Goal: Book appointment/travel/reservation

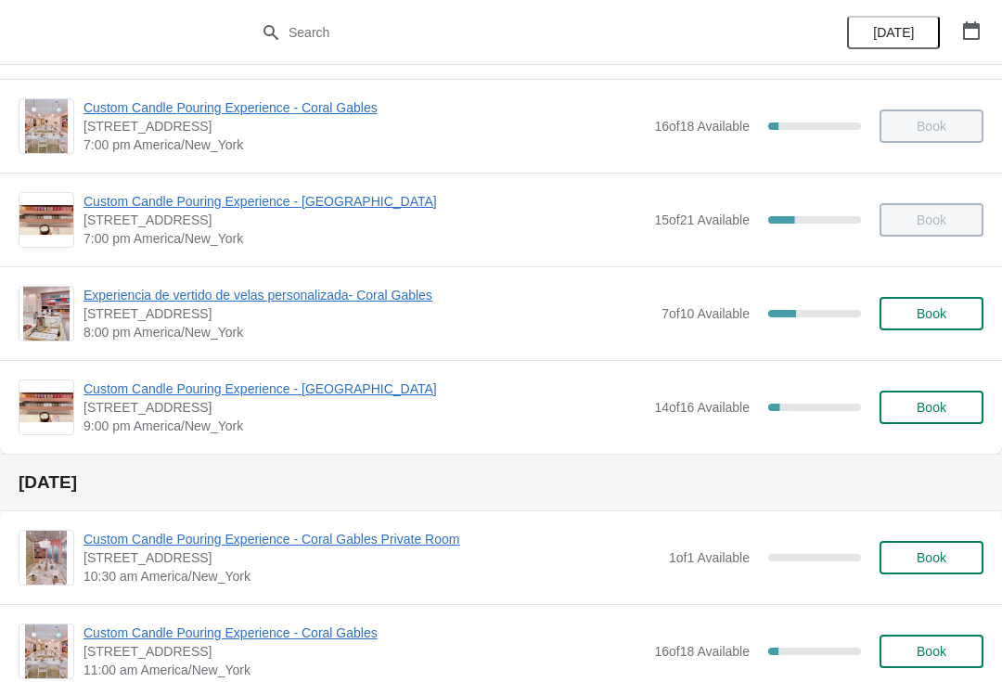
scroll to position [1226, 0]
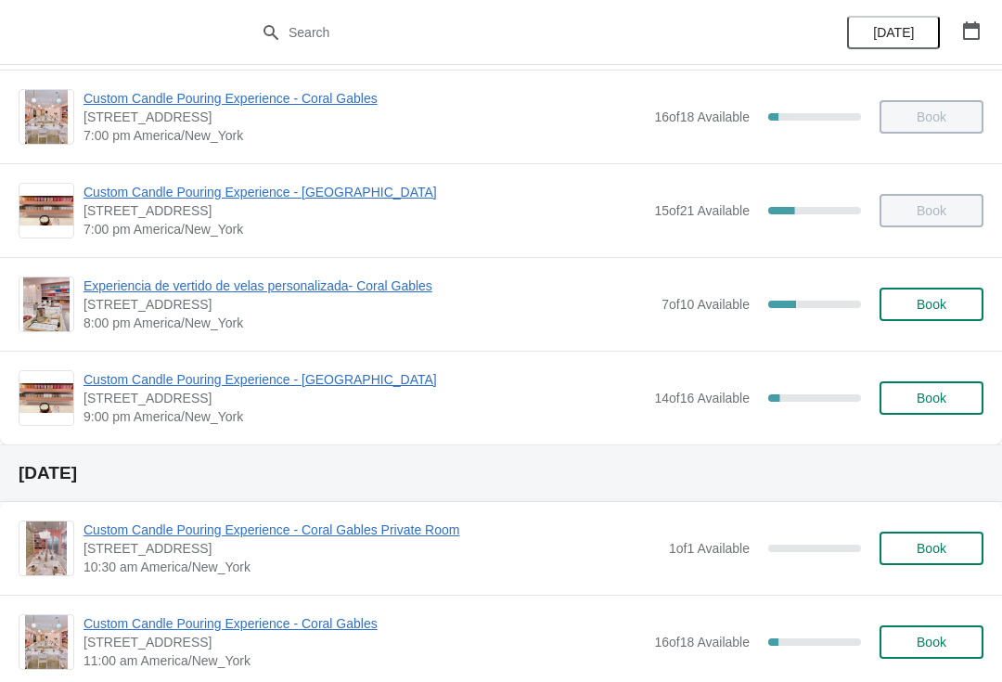
click at [336, 387] on span "Custom Candle Pouring Experience - [GEOGRAPHIC_DATA]" at bounding box center [363, 379] width 561 height 19
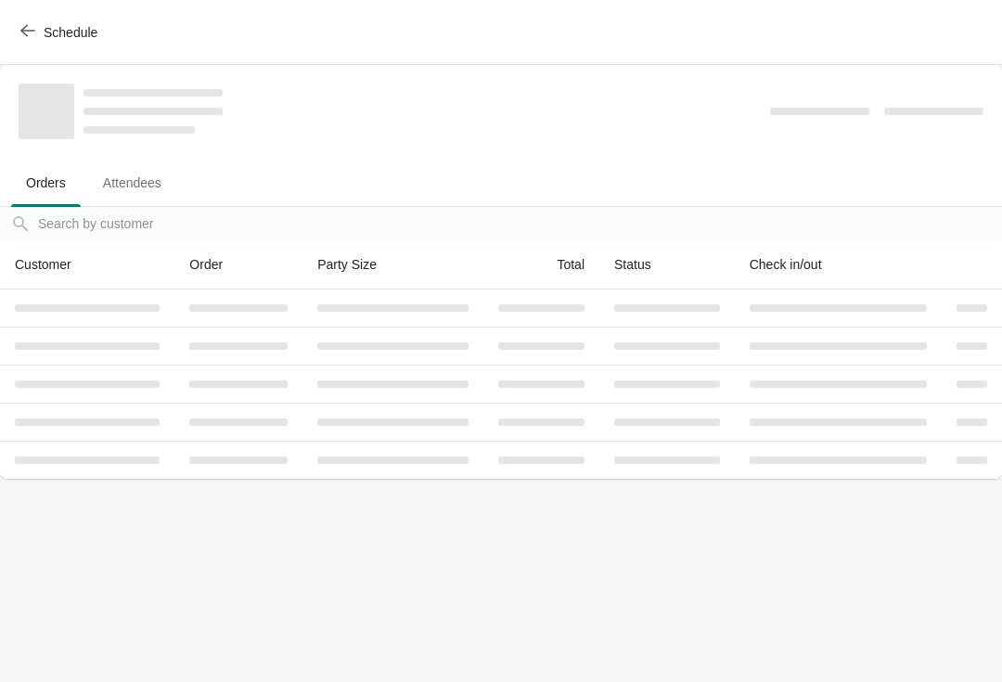
scroll to position [0, 0]
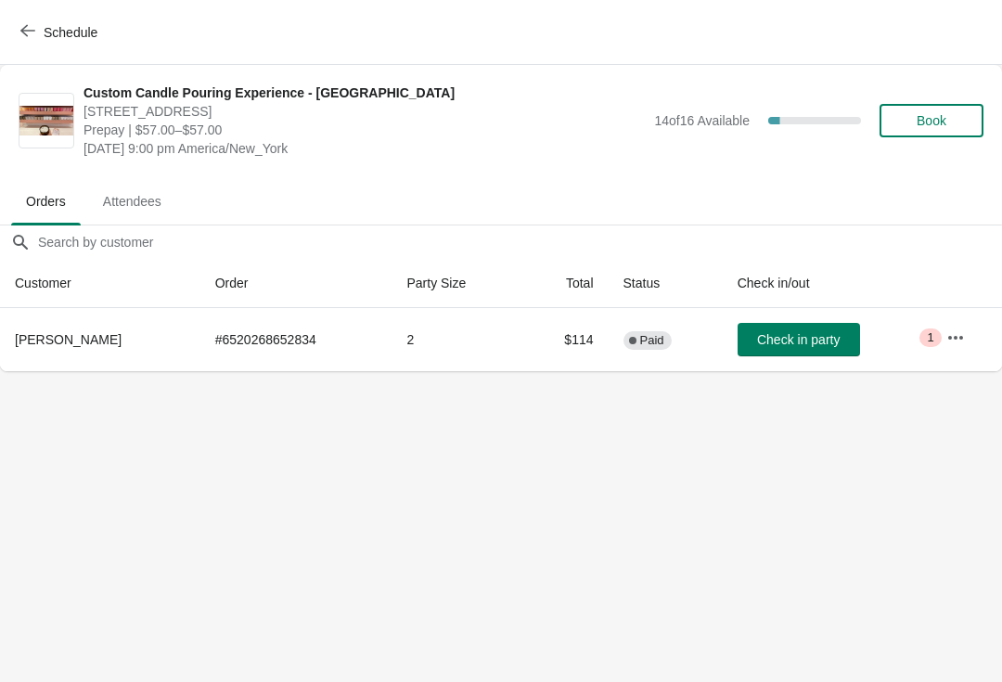
click at [820, 347] on span "Check in party" at bounding box center [798, 339] width 83 height 15
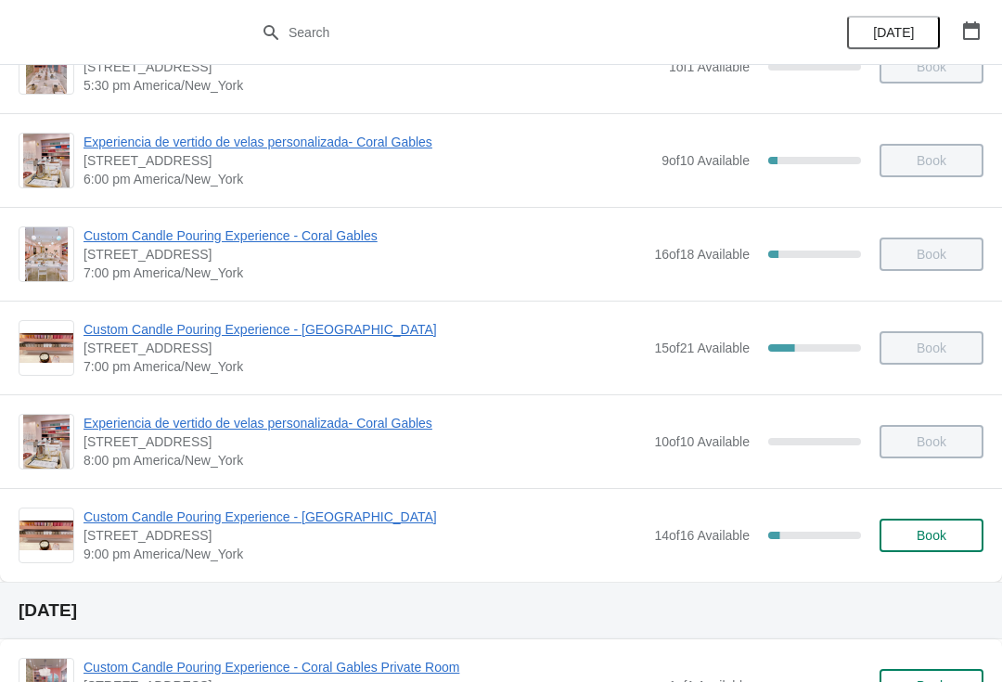
scroll to position [1089, 0]
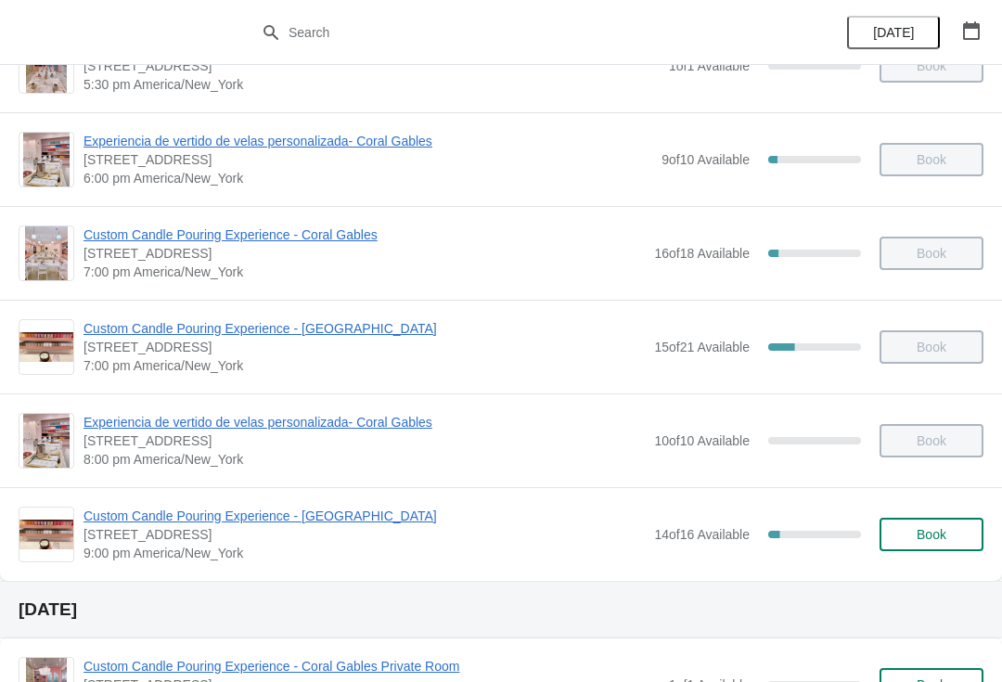
click at [376, 522] on span "Custom Candle Pouring Experience - [GEOGRAPHIC_DATA]" at bounding box center [363, 516] width 561 height 19
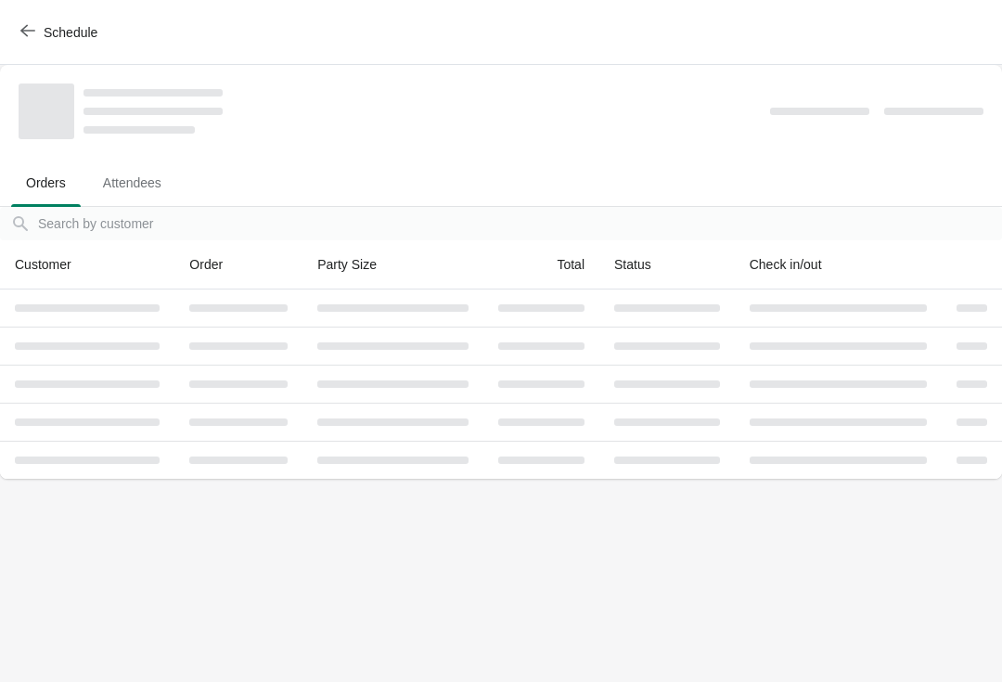
scroll to position [0, 0]
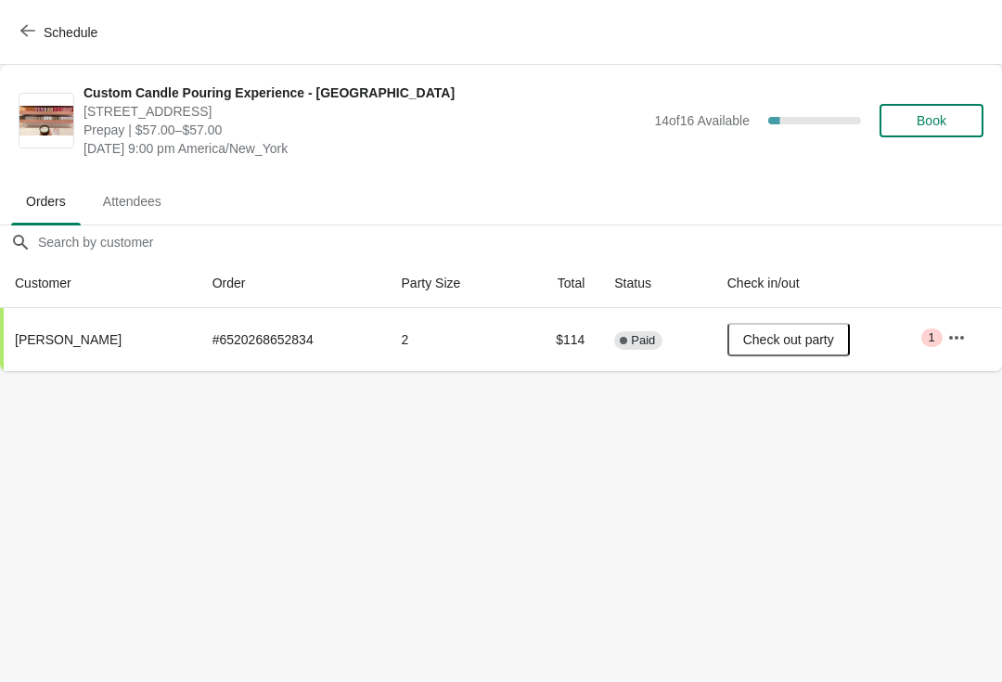
click at [956, 109] on button "Book" at bounding box center [932, 120] width 104 height 33
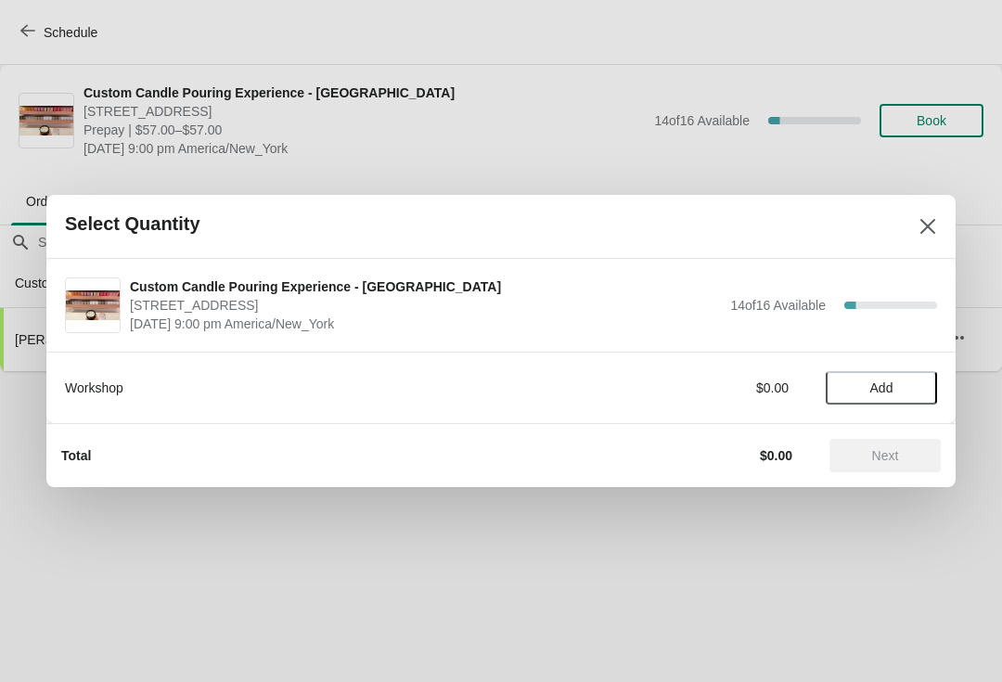
click at [896, 379] on button "Add" at bounding box center [881, 387] width 111 height 33
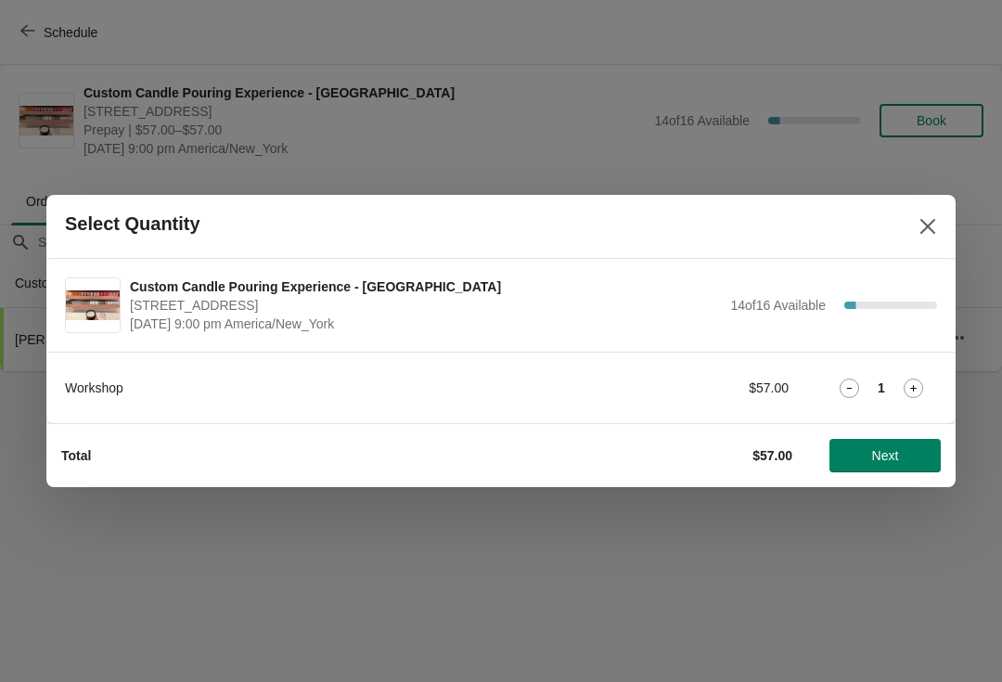
click at [921, 386] on icon at bounding box center [913, 388] width 19 height 19
click at [897, 452] on span "Next" at bounding box center [885, 455] width 27 height 15
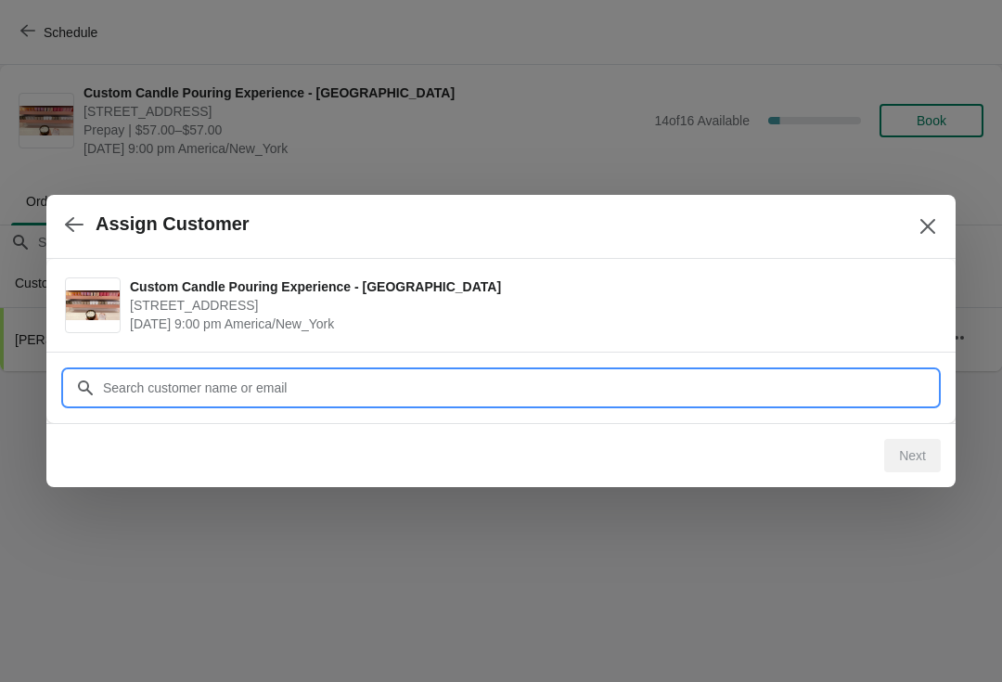
click at [852, 395] on input "Customer" at bounding box center [519, 387] width 835 height 33
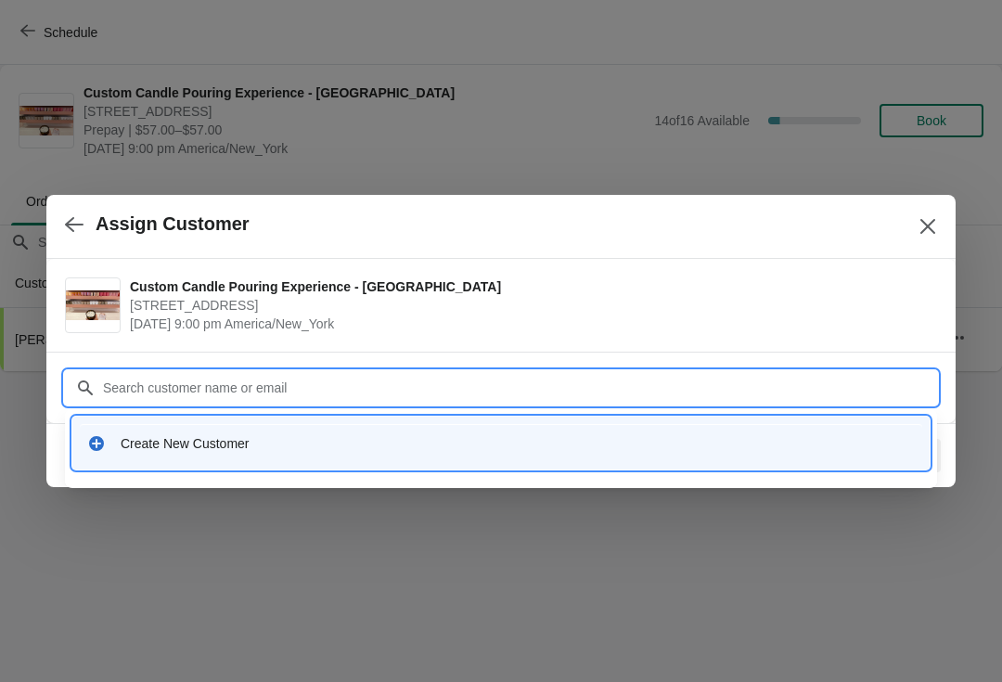
click at [671, 448] on div "Create New Customer" at bounding box center [518, 443] width 794 height 19
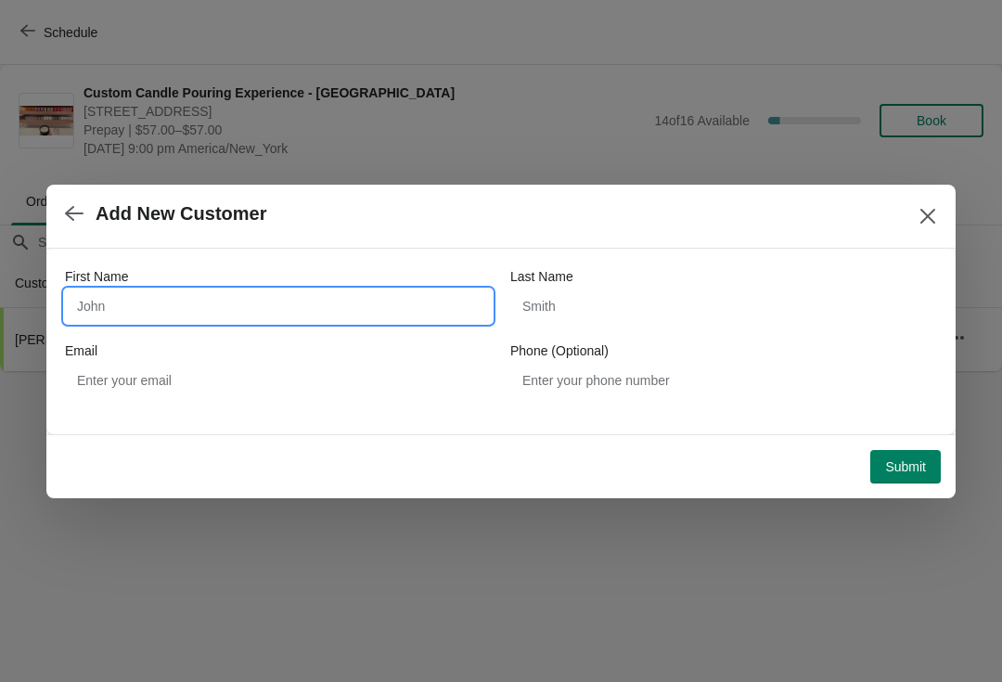
click at [390, 289] on input "First Name" at bounding box center [278, 305] width 427 height 33
type input "Walk in"
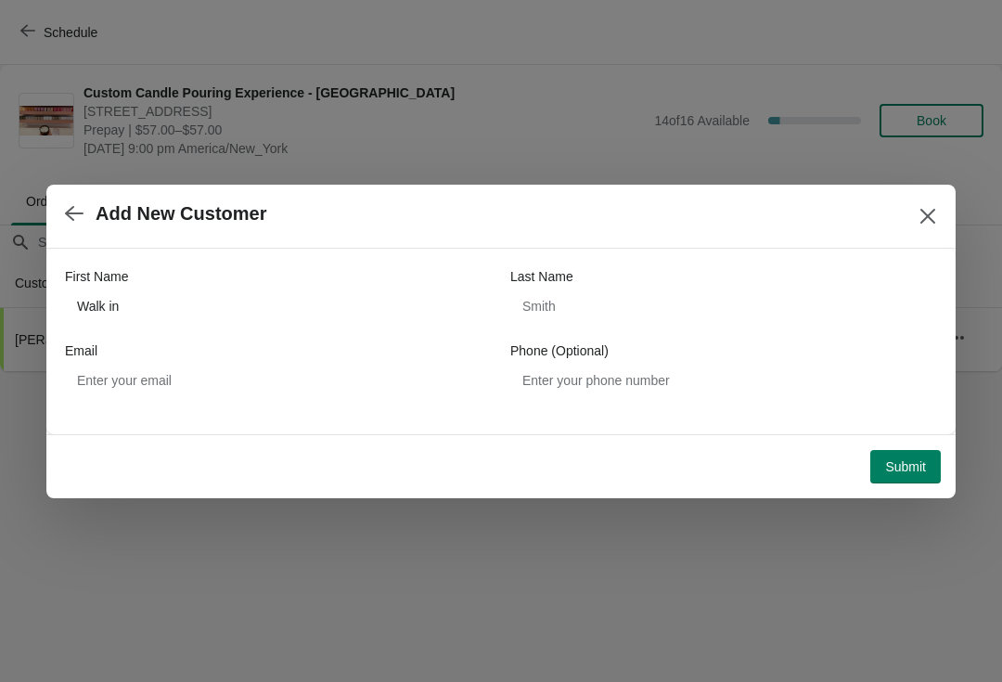
click at [907, 471] on span "Submit" at bounding box center [905, 466] width 41 height 15
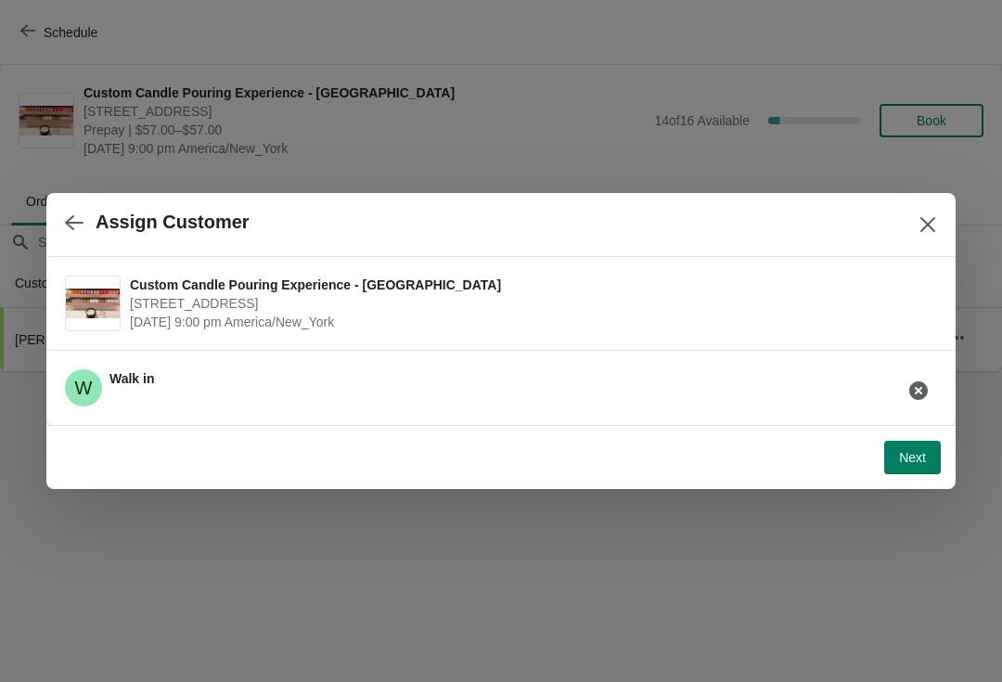
click at [909, 446] on button "Next" at bounding box center [912, 457] width 57 height 33
select select "Friend"
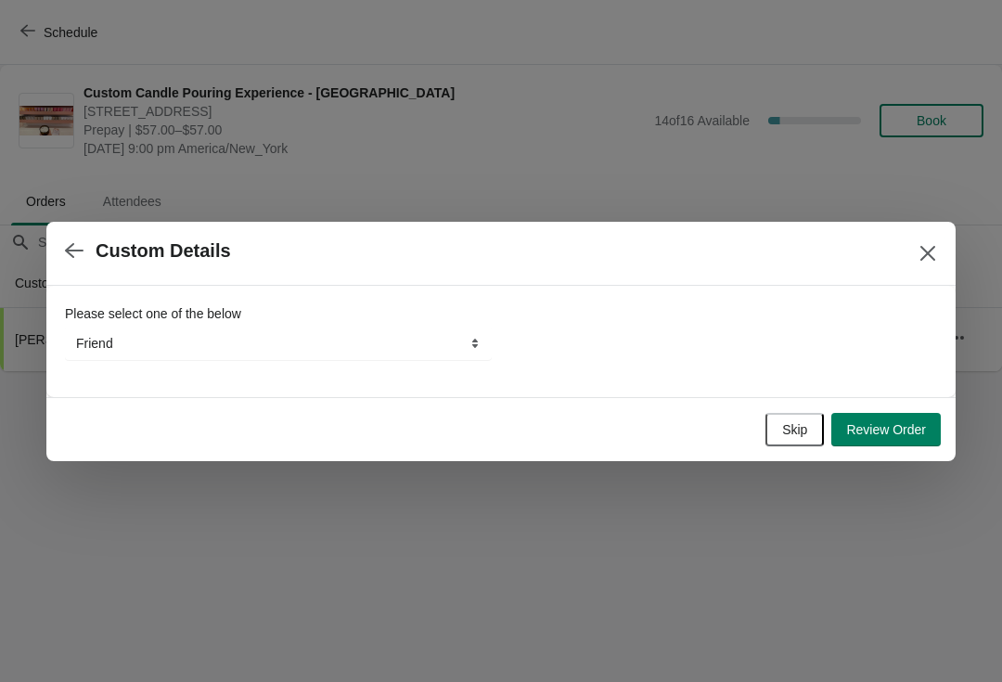
click at [796, 445] on button "Skip" at bounding box center [794, 429] width 58 height 33
